Goal: Information Seeking & Learning: Learn about a topic

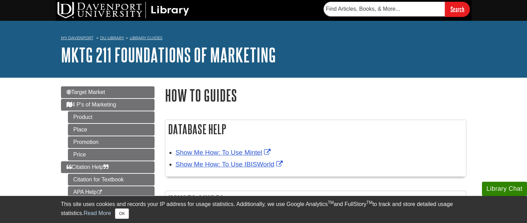
scroll to position [53, 0]
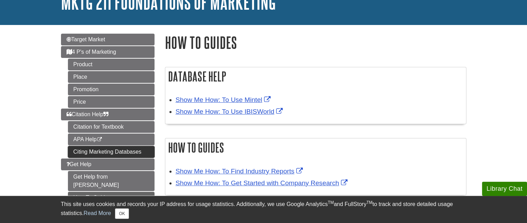
click at [85, 151] on link "Citing Marketing Databases" at bounding box center [111, 152] width 87 height 12
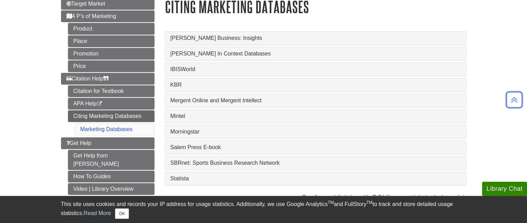
scroll to position [89, 0]
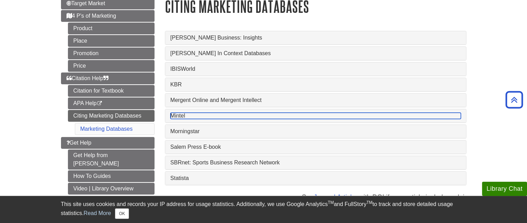
click at [178, 117] on link "Mintel" at bounding box center [316, 116] width 291 height 6
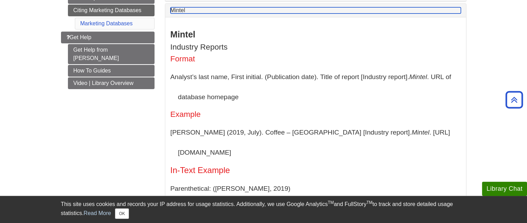
scroll to position [194, 0]
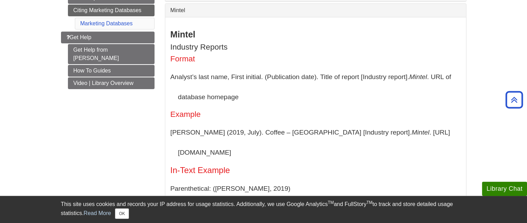
drag, startPoint x: 291, startPoint y: 107, endPoint x: 281, endPoint y: 118, distance: 14.5
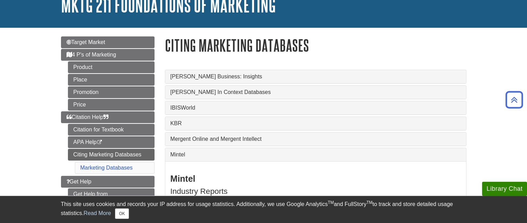
scroll to position [50, 0]
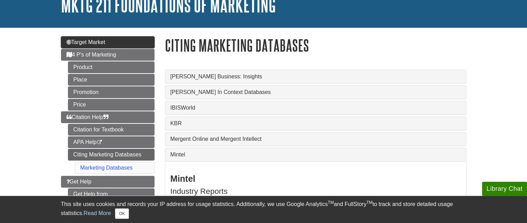
click at [111, 42] on link "Target Market" at bounding box center [108, 42] width 94 height 12
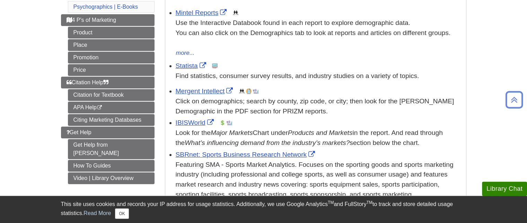
scroll to position [144, 0]
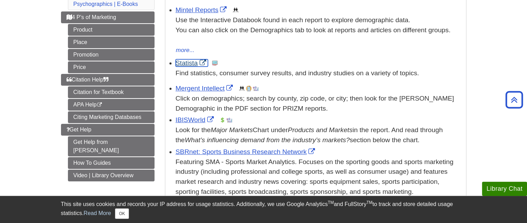
click at [190, 66] on link "Statista" at bounding box center [192, 62] width 32 height 7
